Goal: Register for event/course

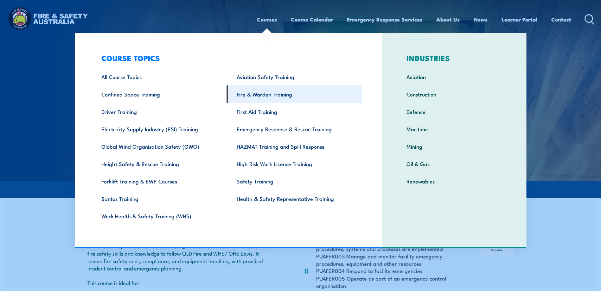
click at [267, 97] on link "Fire & Warden Training" at bounding box center [294, 94] width 135 height 17
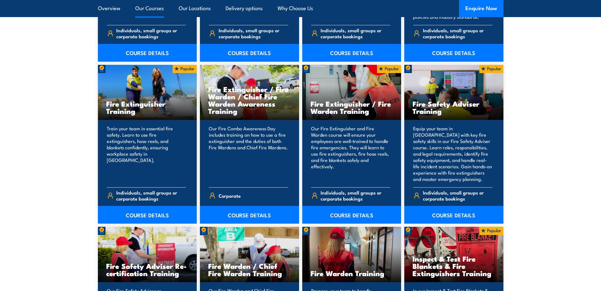
scroll to position [697, 0]
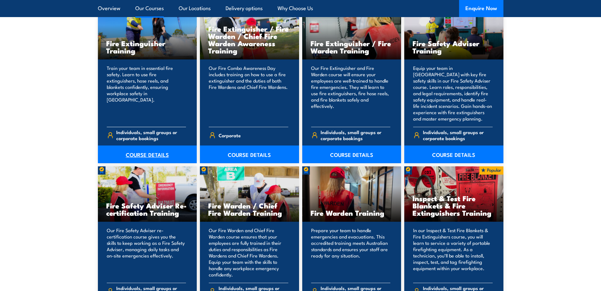
click at [142, 150] on link "COURSE DETAILS" at bounding box center [147, 155] width 99 height 18
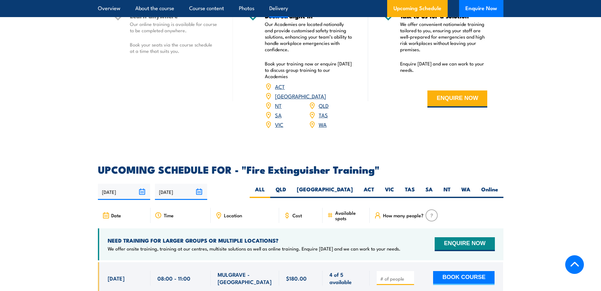
scroll to position [950, 0]
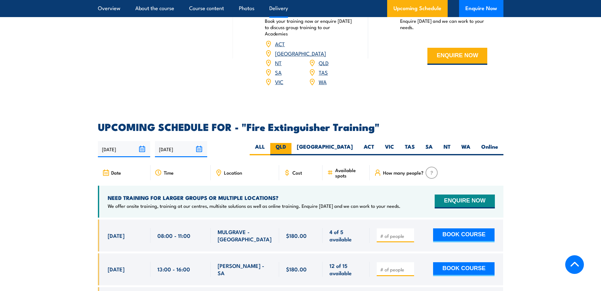
click at [291, 146] on label "QLD" at bounding box center [280, 149] width 21 height 12
click at [290, 146] on input "QLD" at bounding box center [288, 145] width 4 height 4
radio input "true"
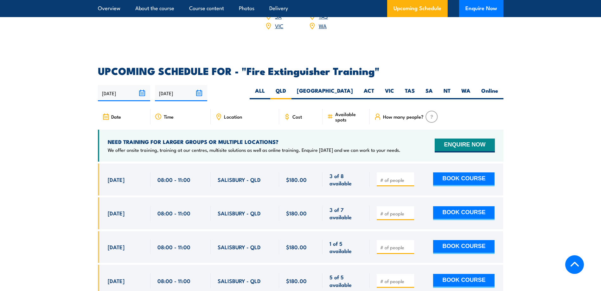
scroll to position [1063, 0]
